Goal: Use online tool/utility: Utilize a website feature to perform a specific function

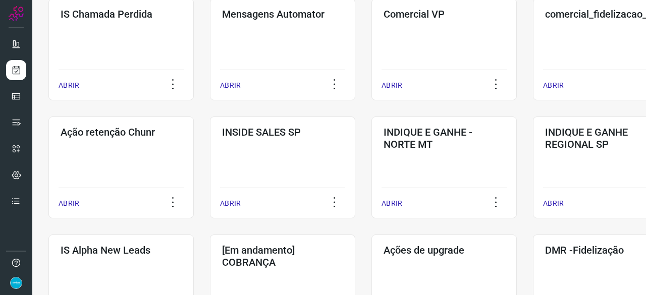
scroll to position [303, 0]
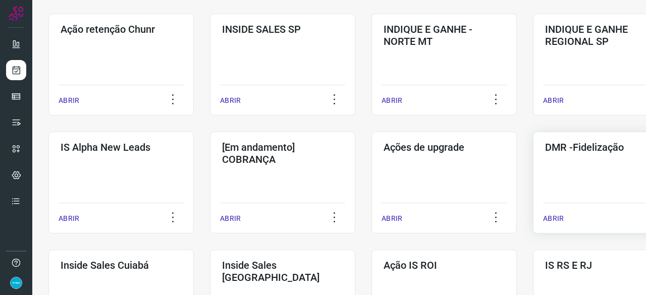
click at [558, 218] on p "ABRIR" at bounding box center [553, 218] width 21 height 11
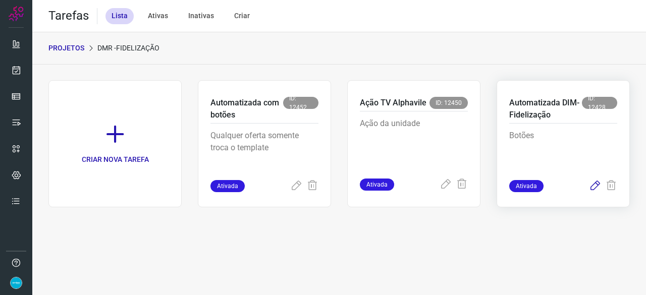
click at [594, 182] on icon at bounding box center [595, 186] width 12 height 12
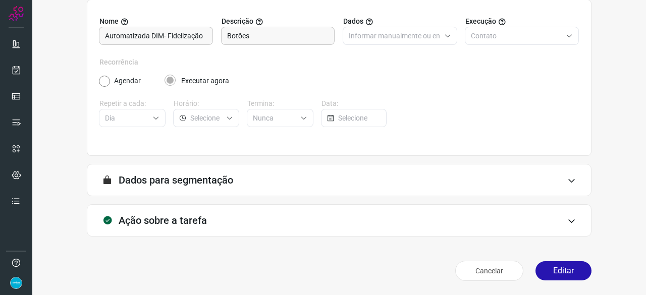
scroll to position [98, 0]
click at [554, 270] on button "Editar" at bounding box center [563, 271] width 56 height 19
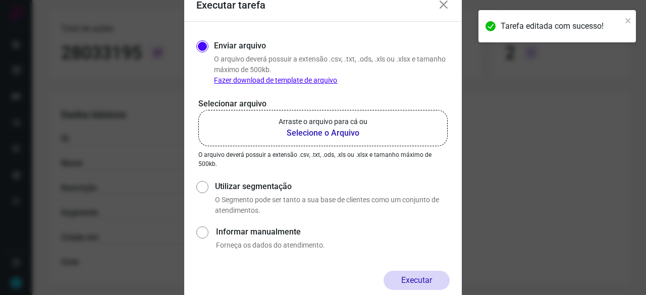
click at [300, 133] on b "Selecione o Arquivo" at bounding box center [322, 133] width 89 height 12
click at [0, 0] on input "Arraste o arquivo para cá ou Selecione o Arquivo" at bounding box center [0, 0] width 0 height 0
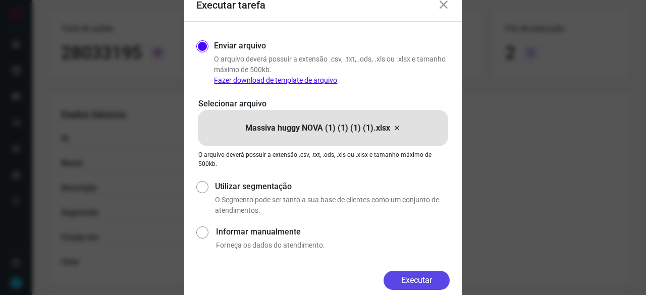
click at [439, 280] on button "Executar" at bounding box center [416, 280] width 66 height 19
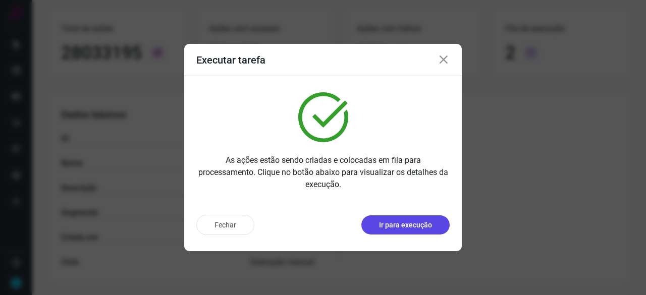
click at [421, 227] on p "Ir para execução" at bounding box center [405, 225] width 53 height 11
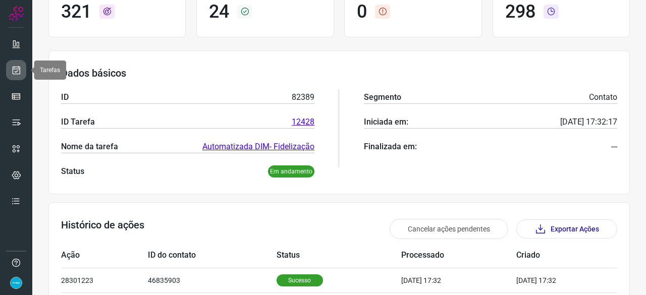
click at [13, 69] on icon at bounding box center [16, 70] width 11 height 10
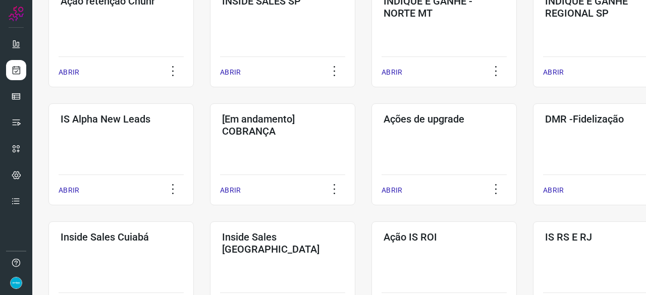
scroll to position [333, 0]
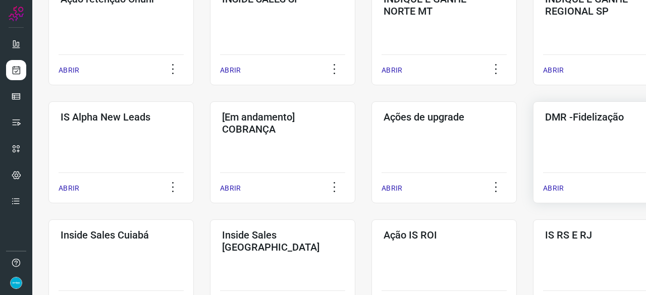
click at [551, 188] on p "ABRIR" at bounding box center [553, 188] width 21 height 11
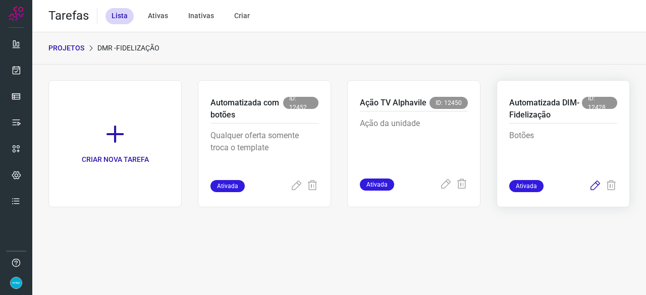
click at [590, 187] on icon at bounding box center [595, 186] width 12 height 12
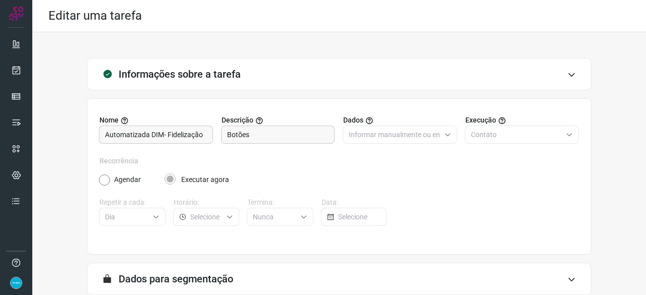
scroll to position [98, 0]
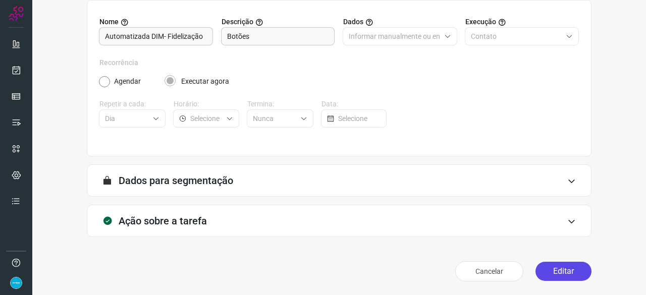
click at [557, 269] on button "Editar" at bounding box center [563, 271] width 56 height 19
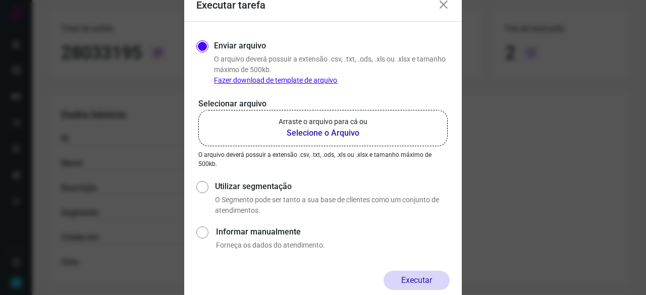
click at [321, 133] on b "Selecione o Arquivo" at bounding box center [322, 133] width 89 height 12
click at [0, 0] on input "Arraste o arquivo para cá ou Selecione o Arquivo" at bounding box center [0, 0] width 0 height 0
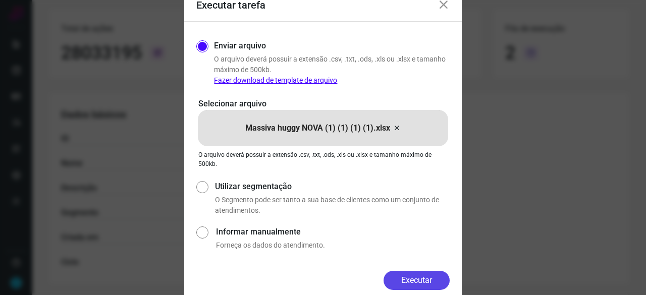
click at [438, 284] on button "Executar" at bounding box center [416, 280] width 66 height 19
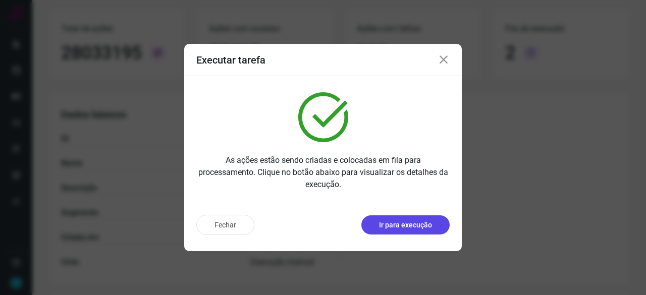
click at [424, 225] on p "Ir para execução" at bounding box center [405, 225] width 53 height 11
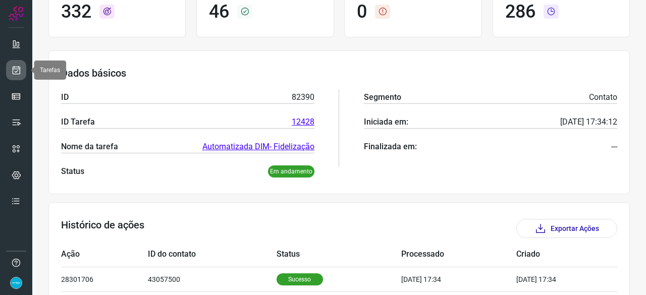
click at [14, 69] on icon at bounding box center [16, 70] width 11 height 10
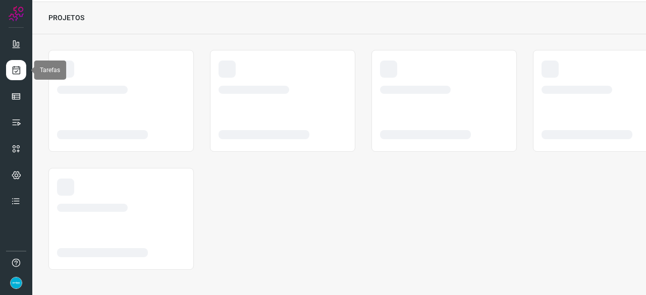
scroll to position [30, 0]
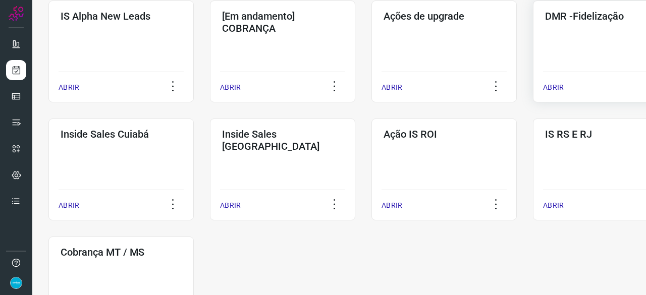
click at [549, 84] on p "ABRIR" at bounding box center [553, 87] width 21 height 11
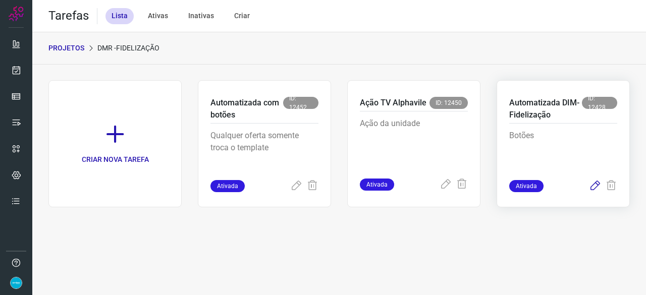
click at [594, 182] on icon at bounding box center [595, 186] width 12 height 12
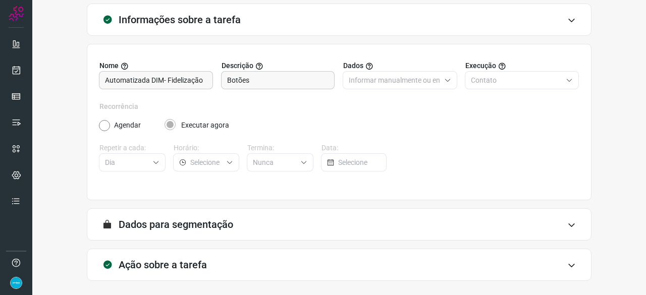
scroll to position [98, 0]
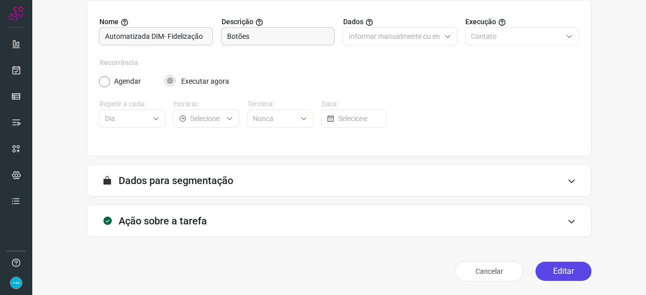
click at [551, 269] on button "Editar" at bounding box center [563, 271] width 56 height 19
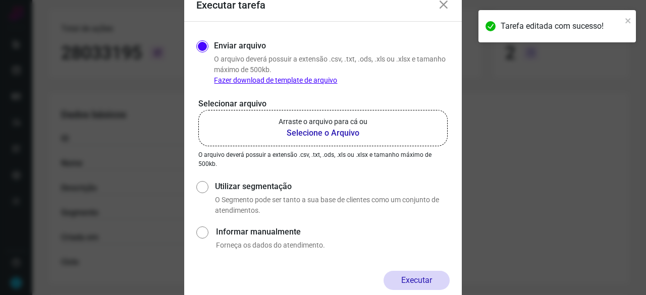
click at [300, 132] on b "Selecione o Arquivo" at bounding box center [322, 133] width 89 height 12
click at [0, 0] on input "Arraste o arquivo para cá ou Selecione o Arquivo" at bounding box center [0, 0] width 0 height 0
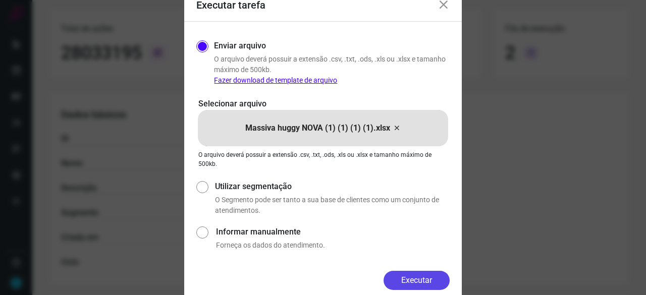
click at [406, 285] on button "Executar" at bounding box center [416, 280] width 66 height 19
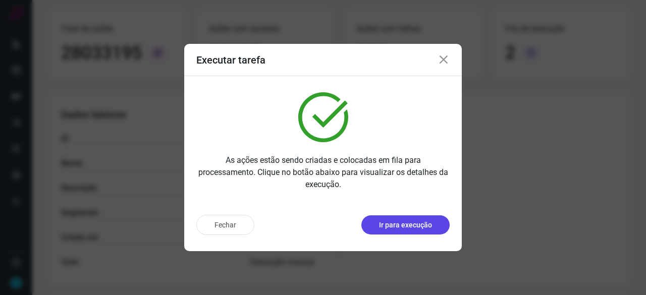
click at [405, 229] on p "Ir para execução" at bounding box center [405, 225] width 53 height 11
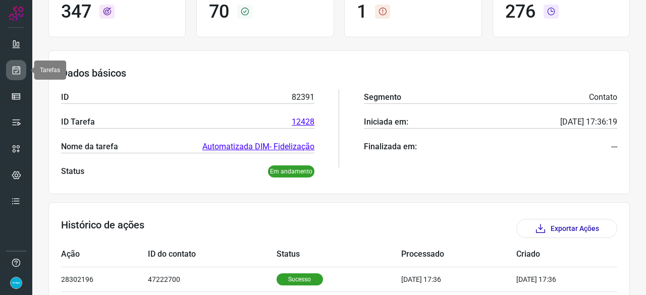
click at [11, 64] on link at bounding box center [16, 70] width 20 height 20
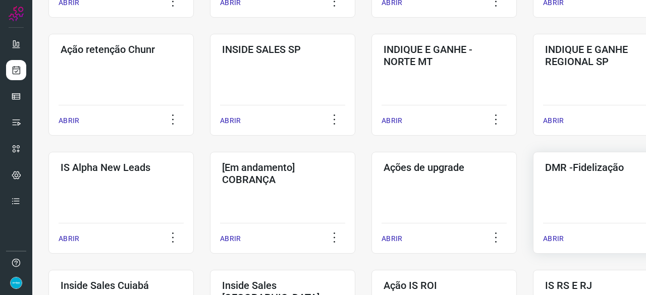
click at [554, 241] on p "ABRIR" at bounding box center [553, 239] width 21 height 11
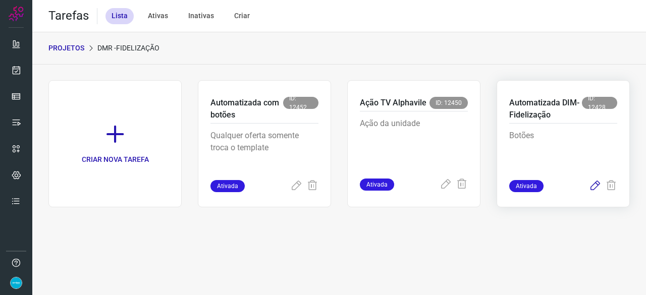
click at [596, 187] on icon at bounding box center [595, 186] width 12 height 12
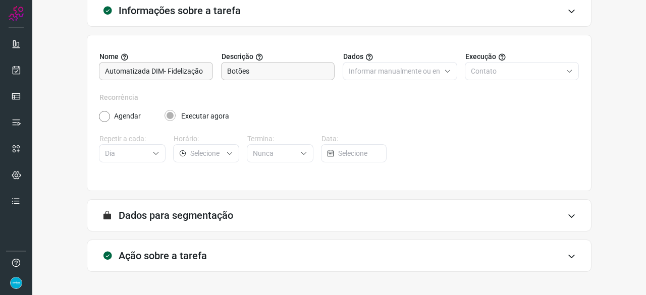
scroll to position [98, 0]
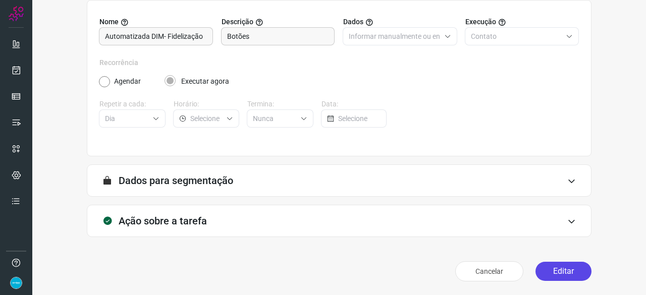
click at [554, 275] on button "Editar" at bounding box center [563, 271] width 56 height 19
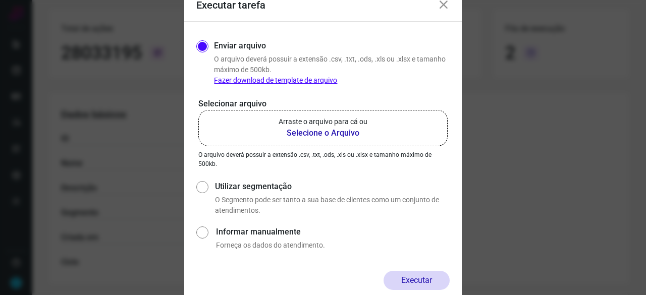
click at [300, 131] on b "Selecione o Arquivo" at bounding box center [322, 133] width 89 height 12
click at [0, 0] on input "Arraste o arquivo para cá ou Selecione o Arquivo" at bounding box center [0, 0] width 0 height 0
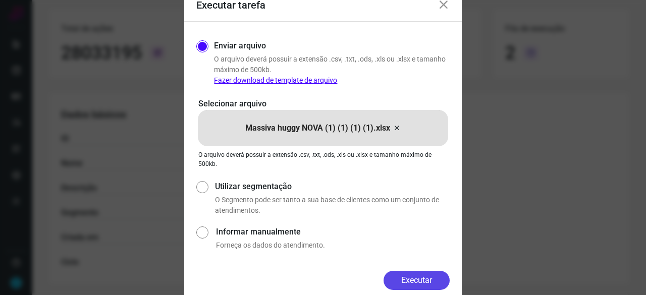
click at [424, 282] on button "Executar" at bounding box center [416, 280] width 66 height 19
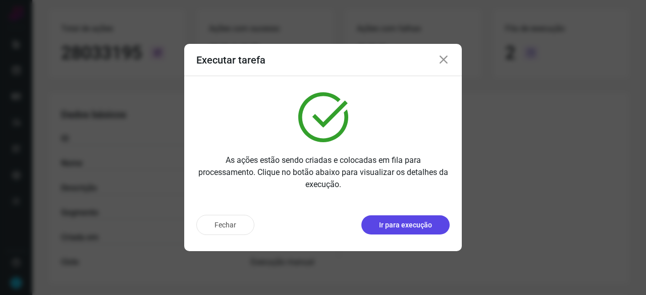
click at [394, 231] on button "Ir para execução" at bounding box center [405, 224] width 88 height 19
